Goal: Information Seeking & Learning: Learn about a topic

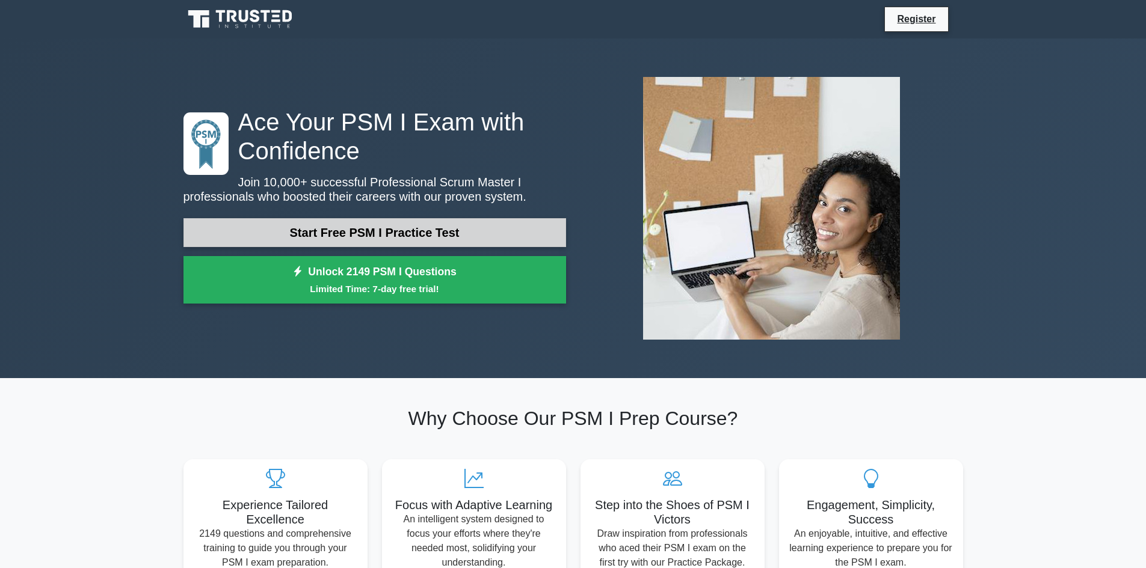
drag, startPoint x: 0, startPoint y: 0, endPoint x: 414, endPoint y: 241, distance: 479.2
click at [414, 241] on link "Start Free PSM I Practice Test" at bounding box center [374, 232] width 383 height 29
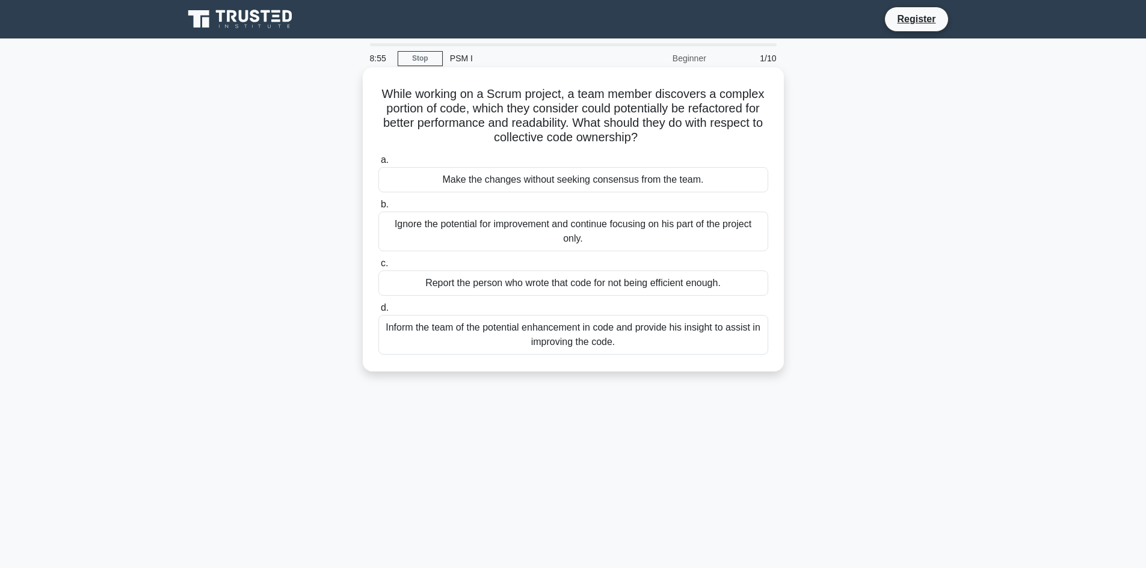
click at [490, 324] on div "Inform the team of the potential enhancement in code and provide his insight to…" at bounding box center [573, 335] width 390 height 40
click at [378, 312] on input "d. Inform the team of the potential enhancement in code and provide his insight…" at bounding box center [378, 308] width 0 height 8
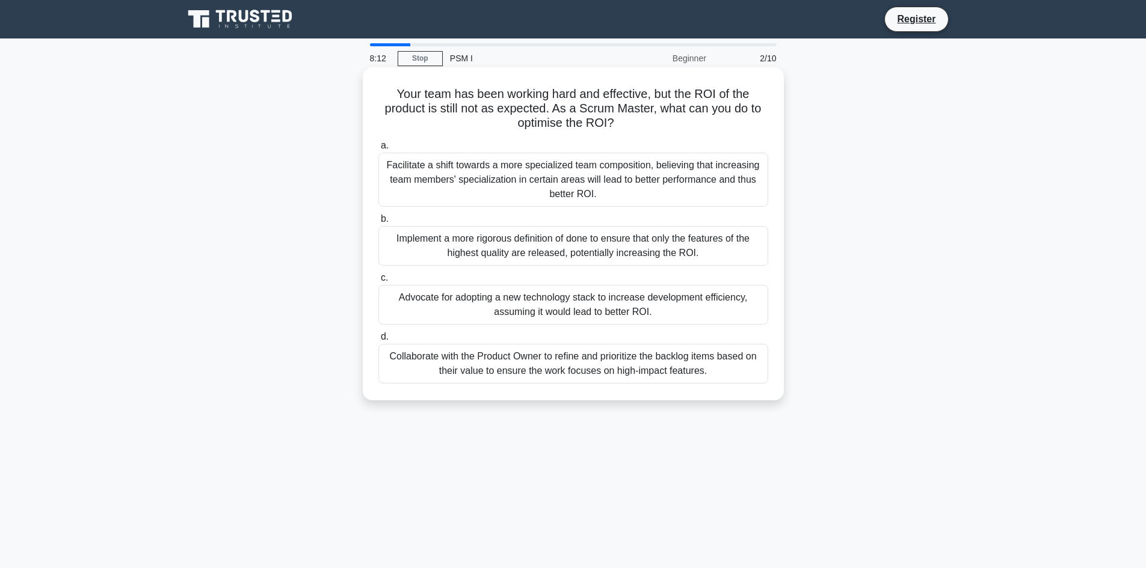
click at [591, 242] on div "Implement a more rigorous definition of done to ensure that only the features o…" at bounding box center [573, 246] width 390 height 40
click at [378, 223] on input "b. Implement a more rigorous definition of done to ensure that only the feature…" at bounding box center [378, 219] width 0 height 8
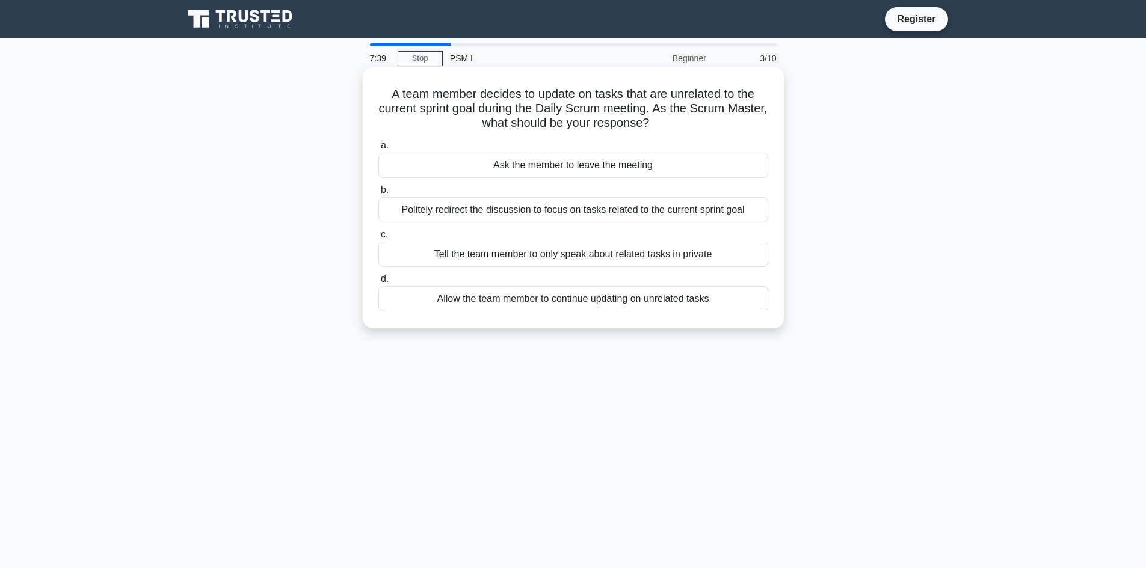
click at [591, 211] on div "Politely redirect the discussion to focus on tasks related to the current sprin…" at bounding box center [573, 209] width 390 height 25
click at [378, 194] on input "b. Politely redirect the discussion to focus on tasks related to the current sp…" at bounding box center [378, 190] width 0 height 8
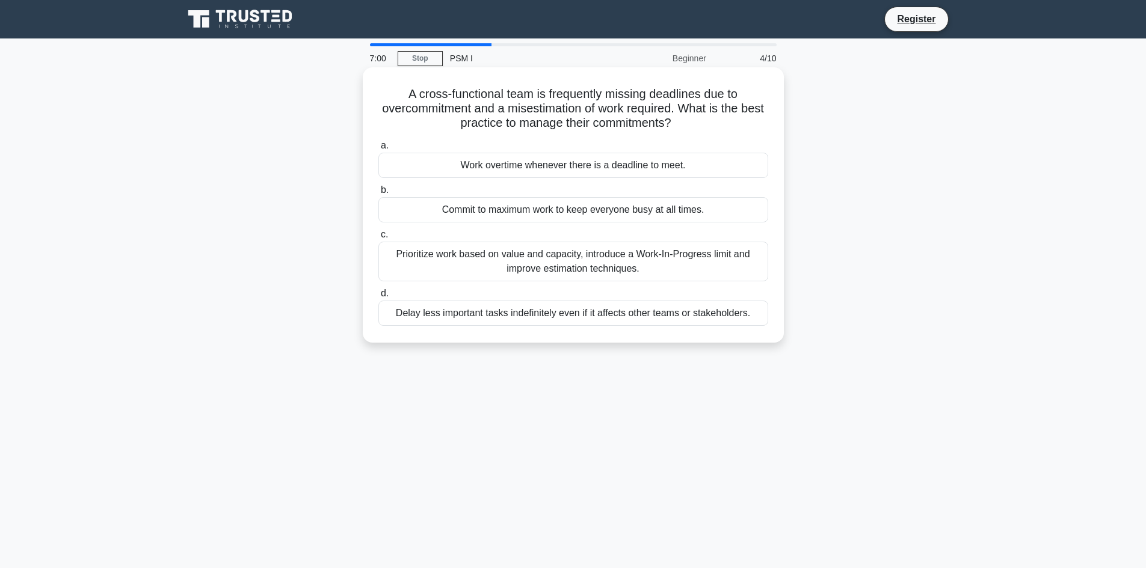
click at [640, 264] on div "Prioritize work based on value and capacity, introduce a Work-In-Progress limit…" at bounding box center [573, 262] width 390 height 40
click at [378, 239] on input "c. Prioritize work based on value and capacity, introduce a Work-In-Progress li…" at bounding box center [378, 235] width 0 height 8
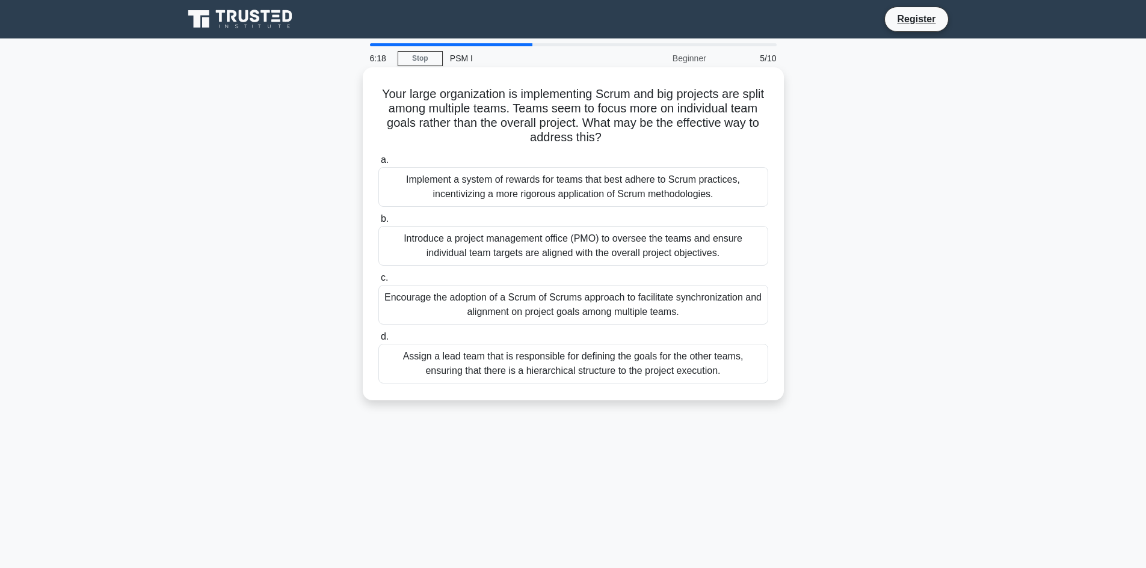
click at [577, 250] on div "Introduce a project management office (PMO) to oversee the teams and ensure ind…" at bounding box center [573, 246] width 390 height 40
click at [378, 223] on input "b. Introduce a project management office (PMO) to oversee the teams and ensure …" at bounding box center [378, 219] width 0 height 8
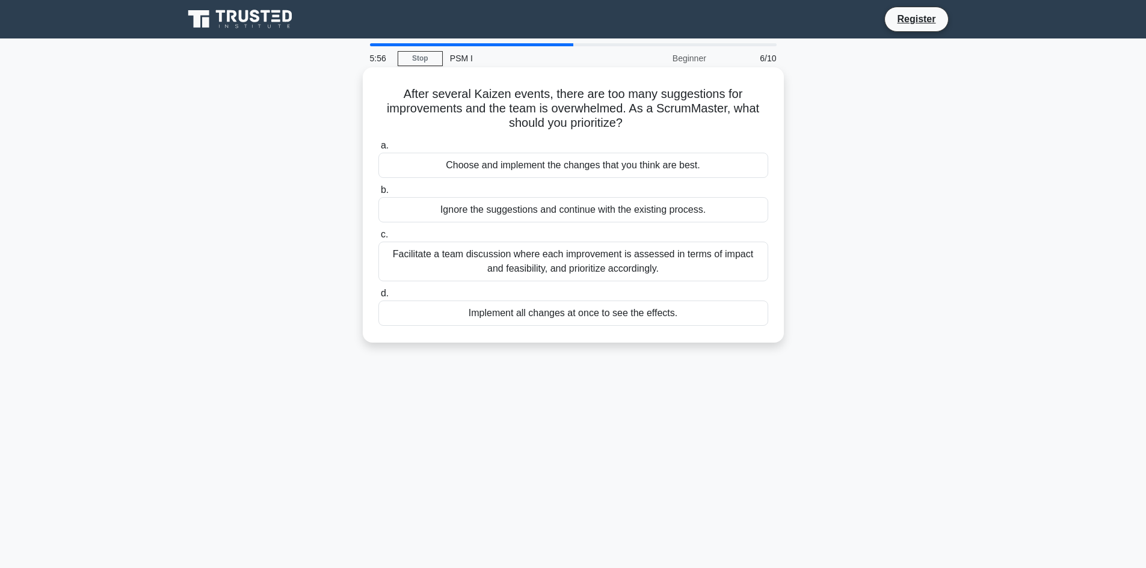
click at [592, 263] on div "Facilitate a team discussion where each improvement is assessed in terms of imp…" at bounding box center [573, 262] width 390 height 40
click at [378, 239] on input "c. Facilitate a team discussion where each improvement is assessed in terms of …" at bounding box center [378, 235] width 0 height 8
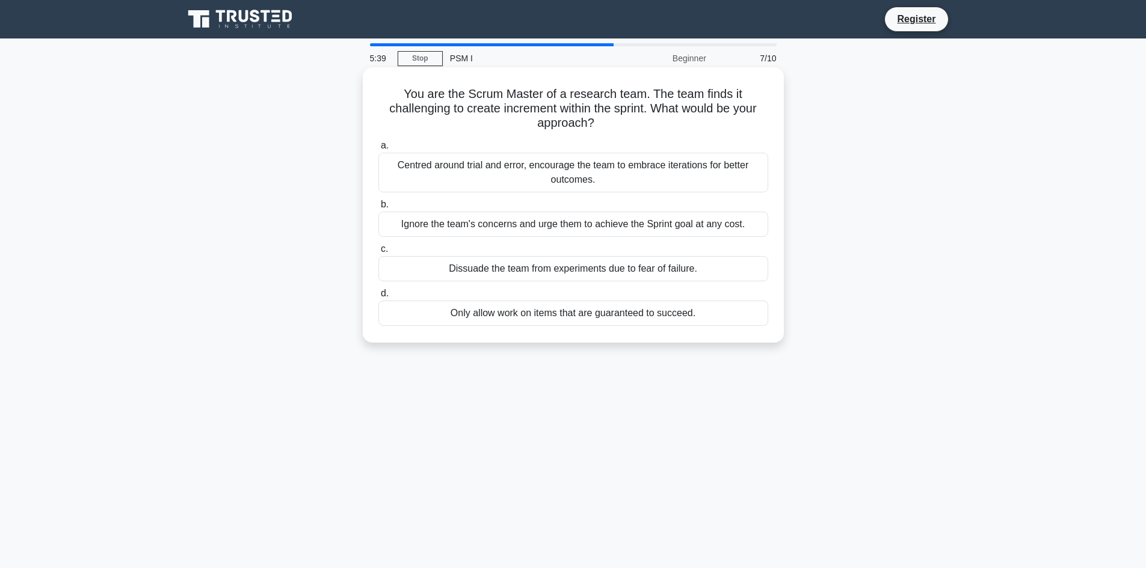
click at [526, 170] on div "Centred around trial and error, encourage the team to embrace iterations for be…" at bounding box center [573, 173] width 390 height 40
click at [378, 150] on input "a. Centred around trial and error, encourage the team to embrace iterations for…" at bounding box center [378, 146] width 0 height 8
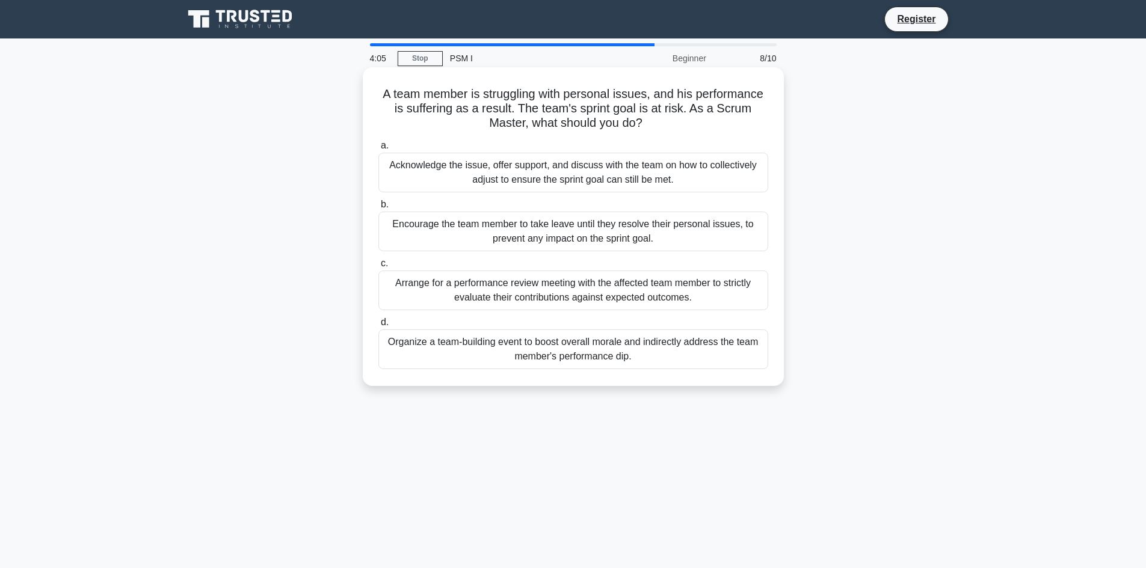
click at [589, 170] on div "Acknowledge the issue, offer support, and discuss with the team on how to colle…" at bounding box center [573, 173] width 390 height 40
click at [378, 150] on input "a. Acknowledge the issue, offer support, and discuss with the team on how to co…" at bounding box center [378, 146] width 0 height 8
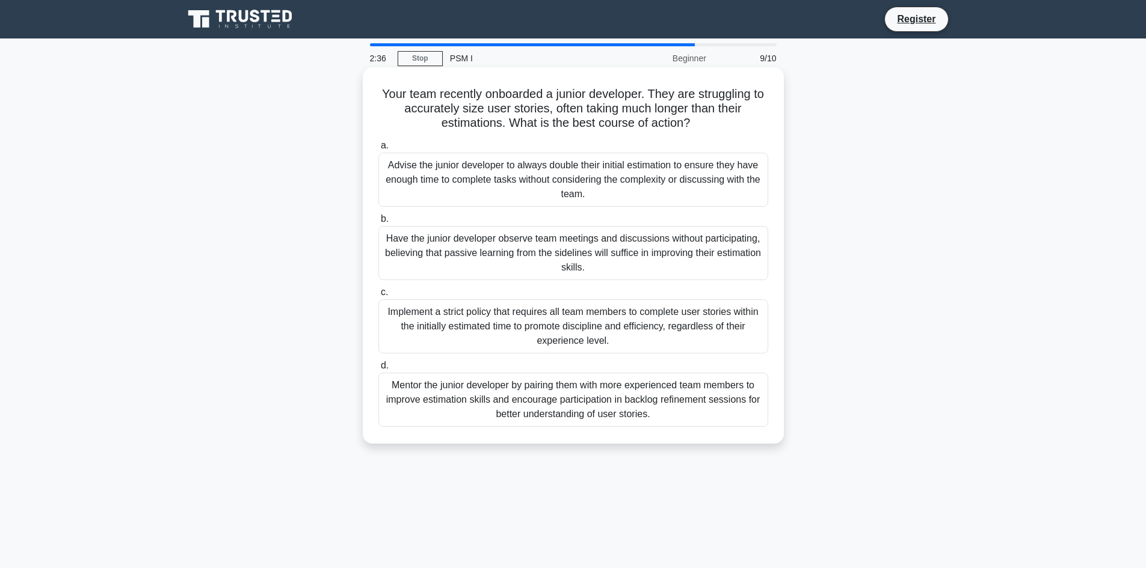
click at [536, 404] on div "Mentor the junior developer by pairing them with more experienced team members …" at bounding box center [573, 400] width 390 height 54
click at [378, 370] on input "d. Mentor the junior developer by pairing them with more experienced team membe…" at bounding box center [378, 366] width 0 height 8
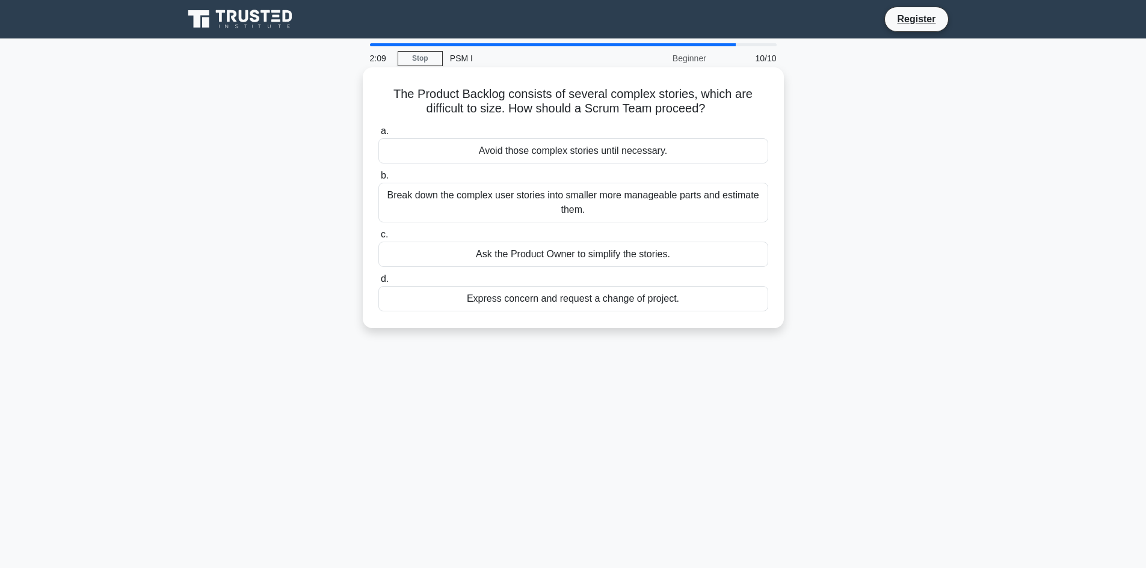
click at [554, 206] on div "Break down the complex user stories into smaller more manageable parts and esti…" at bounding box center [573, 203] width 390 height 40
click at [378, 180] on input "b. Break down the complex user stories into smaller more manageable parts and e…" at bounding box center [378, 176] width 0 height 8
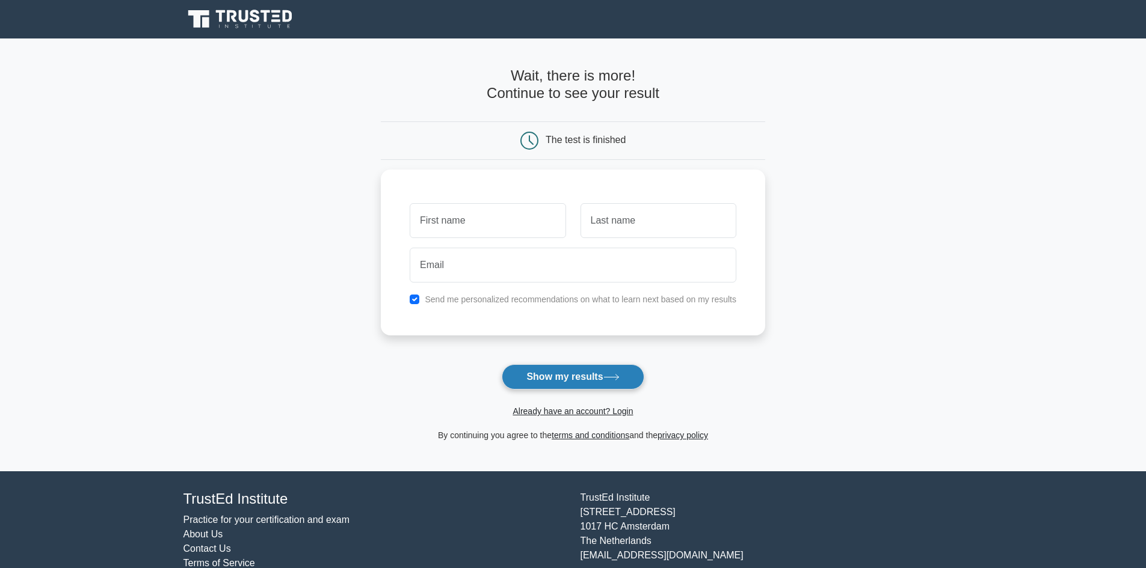
click at [591, 371] on button "Show my results" at bounding box center [573, 377] width 142 height 25
click at [470, 225] on input "text" at bounding box center [488, 217] width 156 height 35
type input "Deborah"
click at [529, 375] on button "Show my results" at bounding box center [573, 377] width 142 height 25
click at [494, 221] on input "Deborah" at bounding box center [488, 217] width 156 height 35
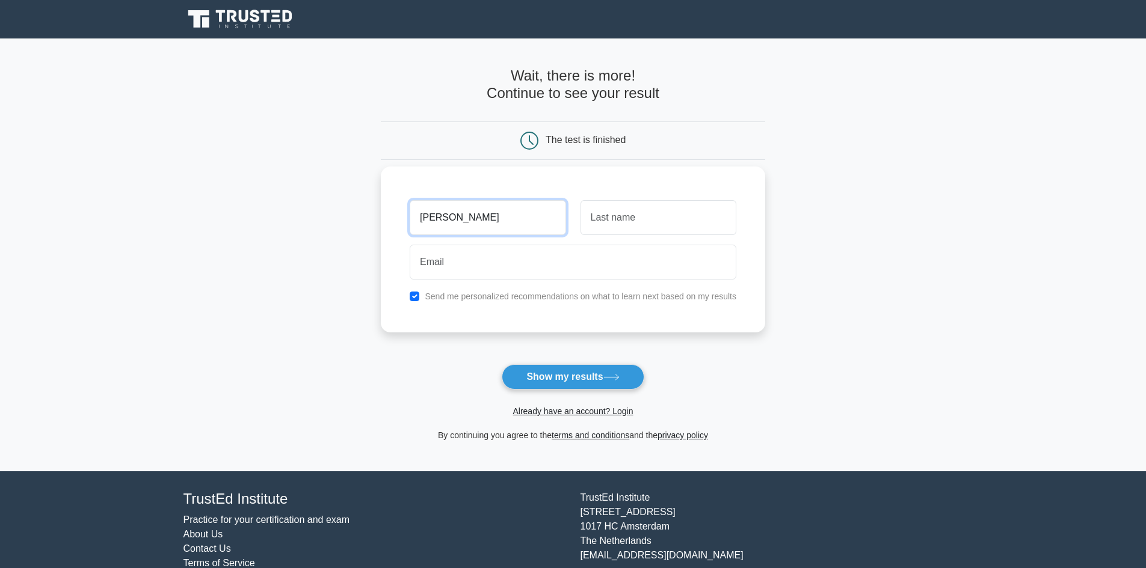
click at [494, 221] on input "Deborah" at bounding box center [488, 217] width 156 height 35
type input "s"
click at [610, 223] on input "text" at bounding box center [658, 217] width 156 height 35
type input "c"
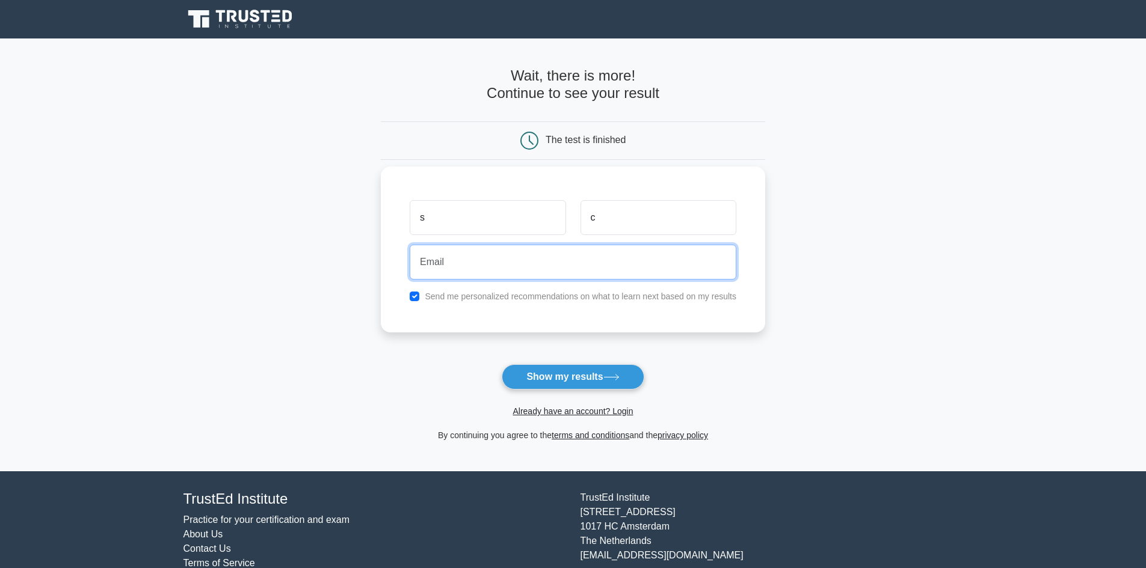
click at [614, 257] on input "email" at bounding box center [573, 262] width 327 height 35
type input "a"
type input "dav248367@gmail.com"
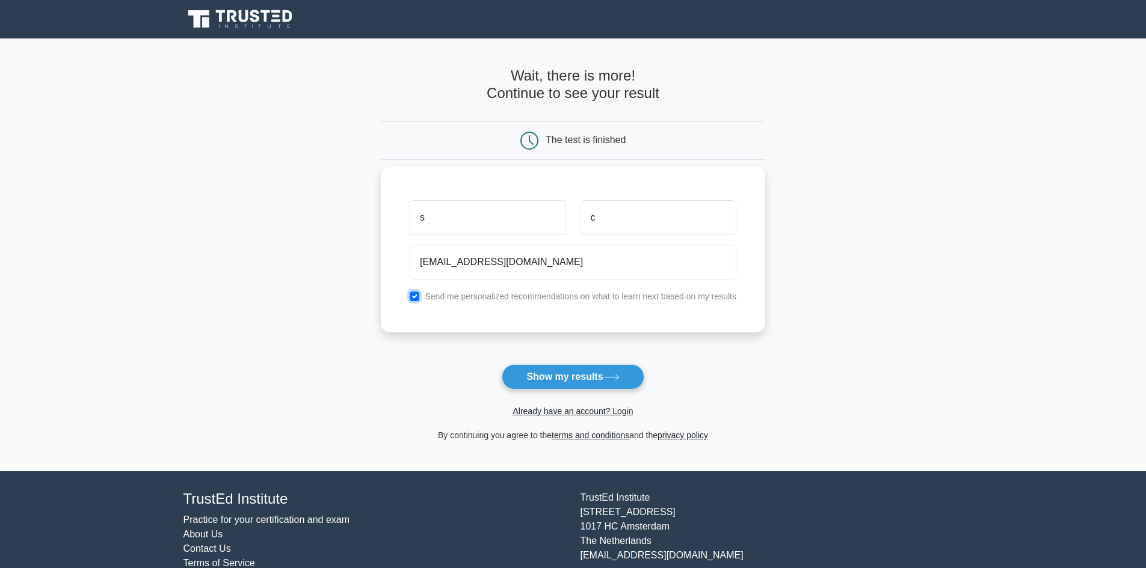
click at [410, 295] on input "checkbox" at bounding box center [415, 297] width 10 height 10
checkbox input "false"
click at [573, 381] on button "Show my results" at bounding box center [573, 377] width 142 height 25
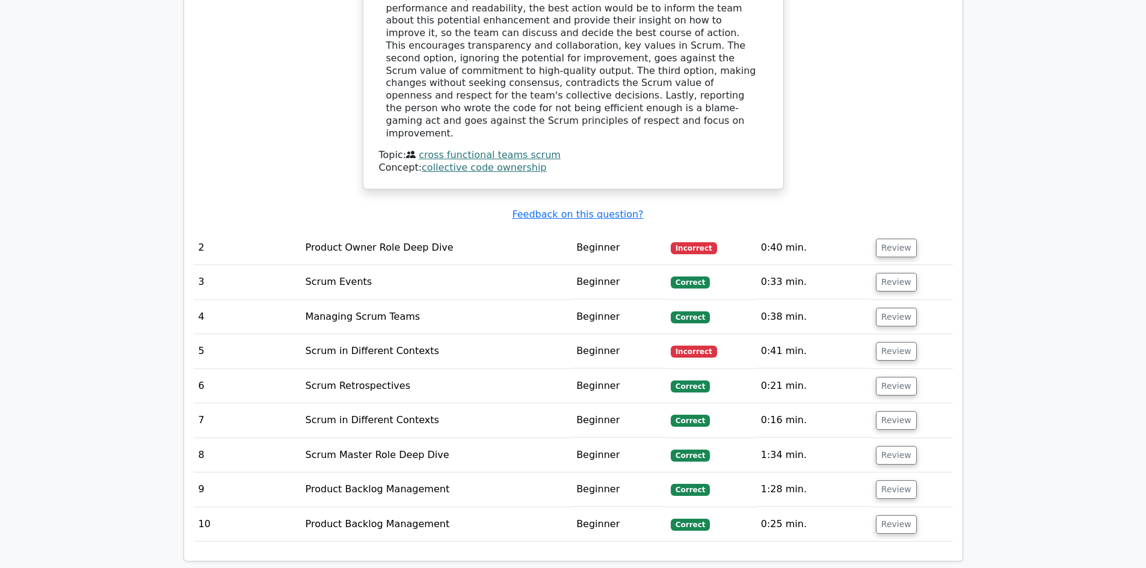
scroll to position [1480, 0]
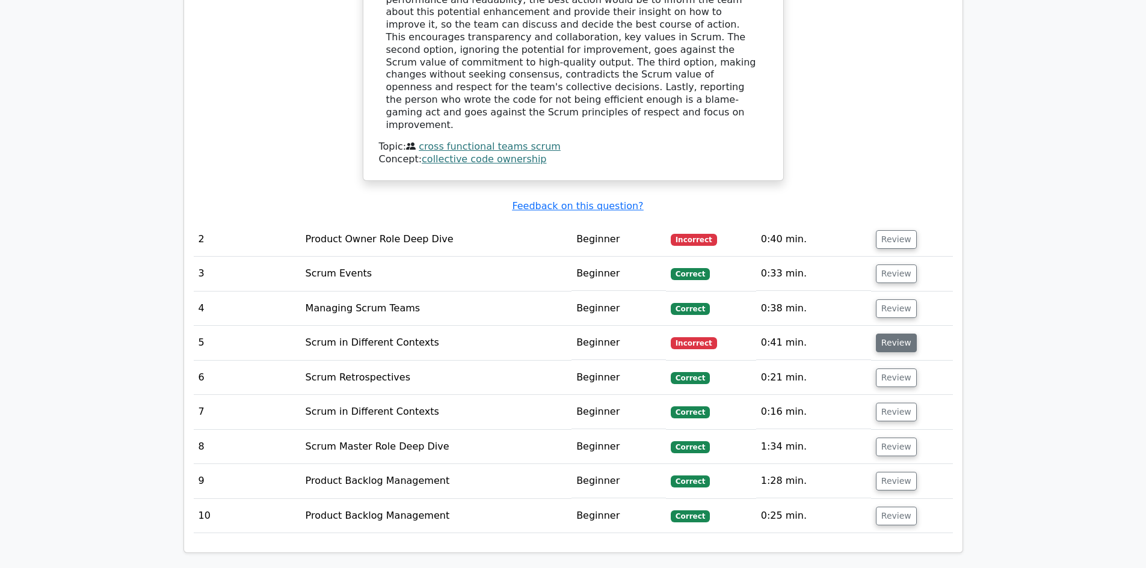
click at [902, 334] on button "Review" at bounding box center [896, 343] width 41 height 19
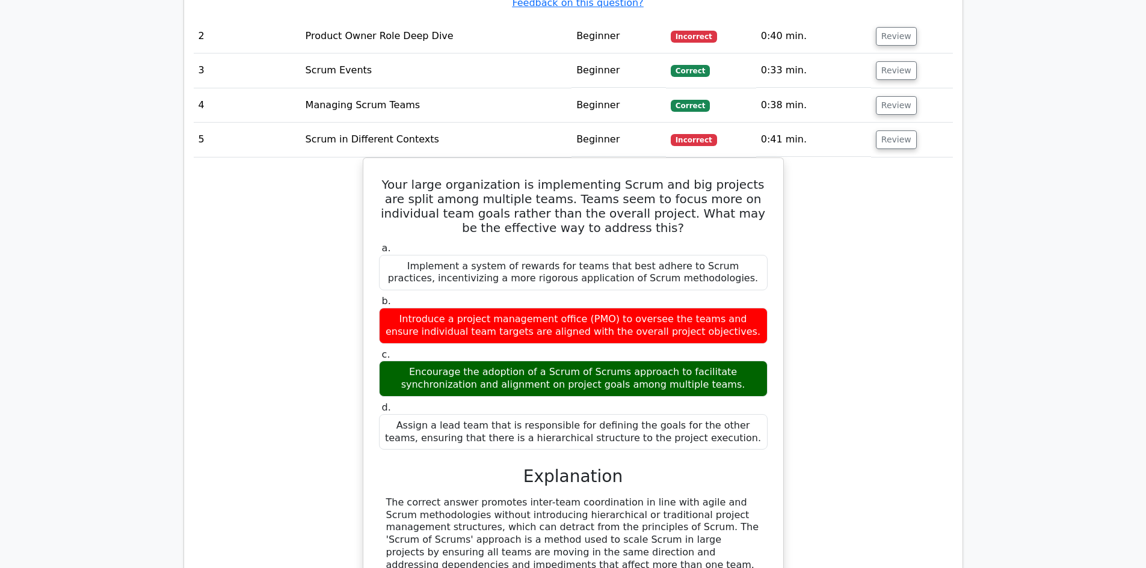
scroll to position [1693, 0]
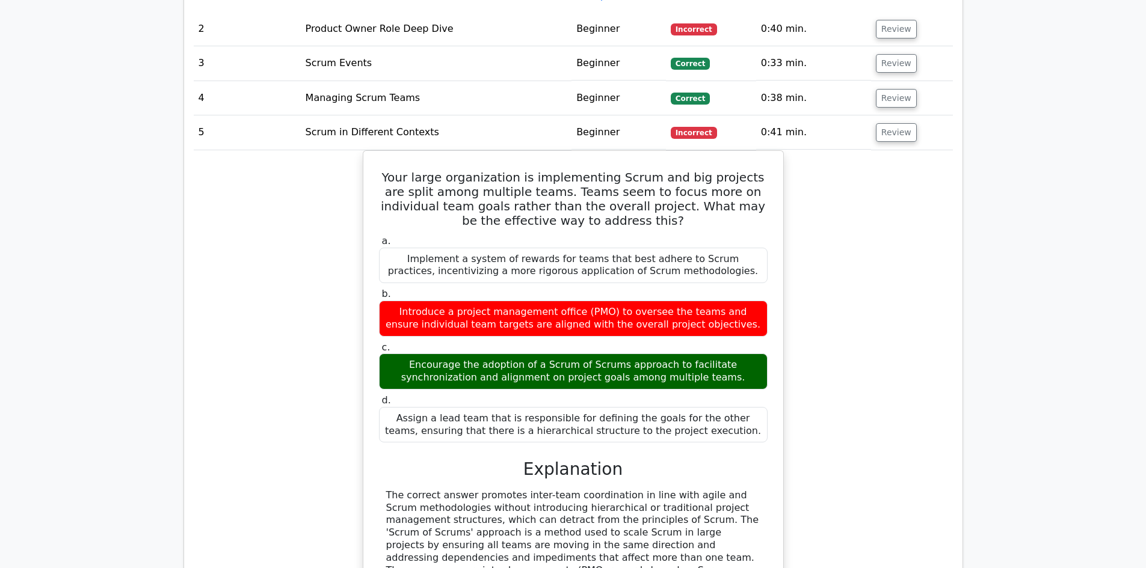
drag, startPoint x: 1143, startPoint y: 327, endPoint x: 1109, endPoint y: 182, distance: 149.5
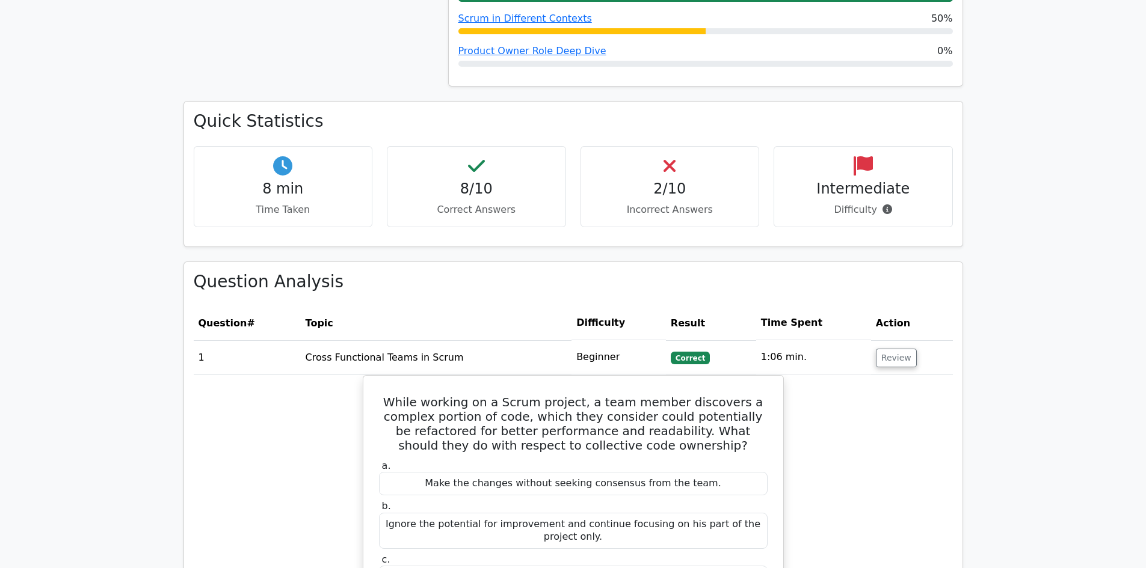
scroll to position [760, 0]
